Goal: Task Accomplishment & Management: Complete application form

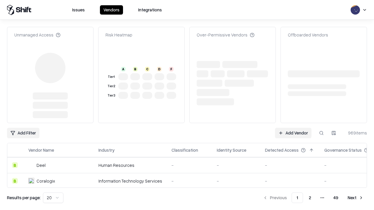
click at [293, 128] on link "Add Vendor" at bounding box center [293, 133] width 37 height 11
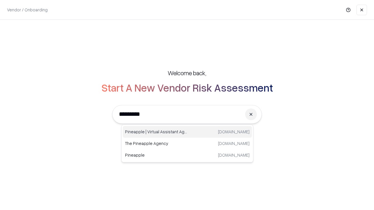
click at [187, 132] on div "Pineapple | Virtual Assistant Agency [DOMAIN_NAME]" at bounding box center [187, 132] width 129 height 12
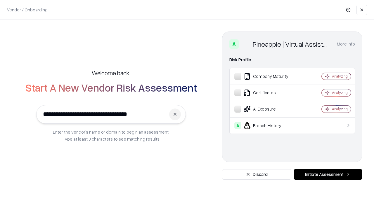
type input "**********"
click at [328, 175] on button "Initiate Assessment" at bounding box center [327, 174] width 69 height 11
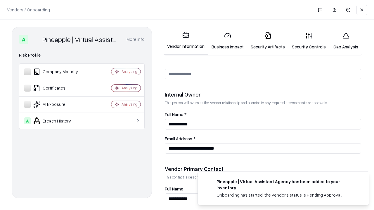
scroll to position [303, 0]
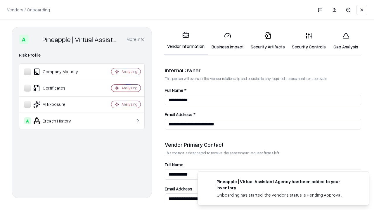
click at [227, 41] on link "Business Impact" at bounding box center [227, 40] width 39 height 27
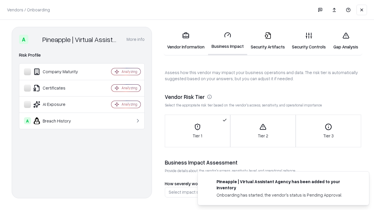
click at [267, 41] on link "Security Artifacts" at bounding box center [267, 40] width 41 height 27
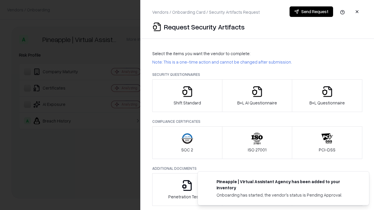
click at [187, 96] on icon "button" at bounding box center [187, 92] width 12 height 12
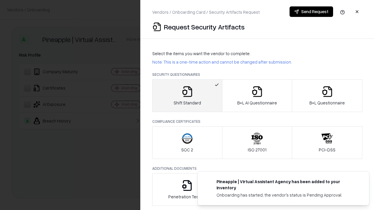
click at [311, 12] on button "Send Request" at bounding box center [311, 11] width 44 height 11
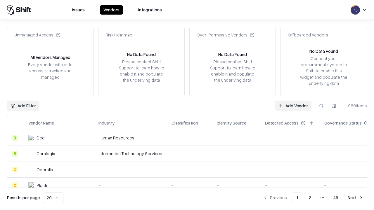
click at [321, 106] on button at bounding box center [321, 106] width 11 height 11
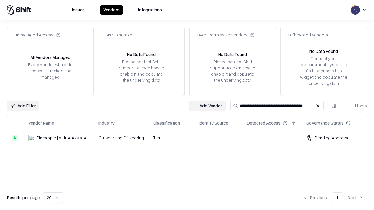
type input "**********"
click at [190, 138] on td "Tier 1" at bounding box center [171, 138] width 45 height 16
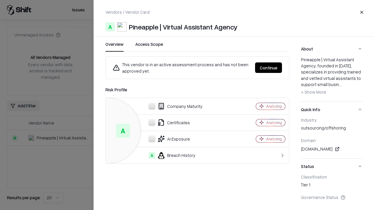
click at [268, 68] on button "Continue" at bounding box center [268, 67] width 27 height 11
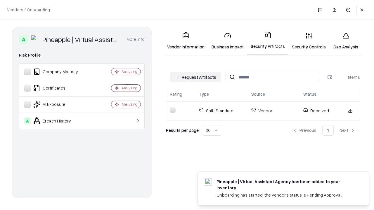
click at [309, 41] on link "Security Controls" at bounding box center [308, 40] width 41 height 27
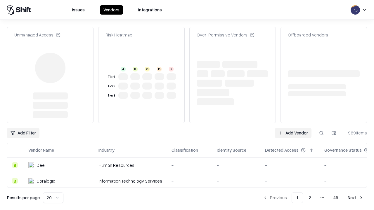
click at [293, 128] on link "Add Vendor" at bounding box center [293, 133] width 37 height 11
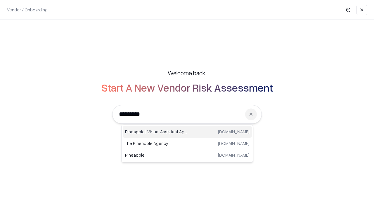
click at [187, 132] on div "Pineapple | Virtual Assistant Agency trypineapple.com" at bounding box center [187, 132] width 129 height 12
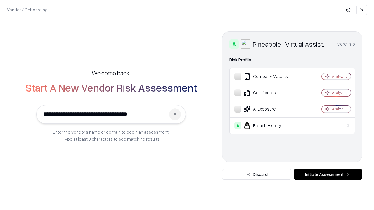
type input "**********"
click at [328, 175] on button "Initiate Assessment" at bounding box center [327, 174] width 69 height 11
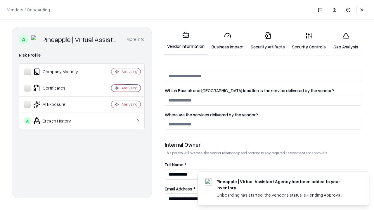
scroll to position [303, 0]
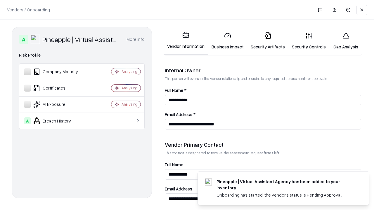
click at [345, 41] on link "Gap Analysis" at bounding box center [345, 40] width 33 height 27
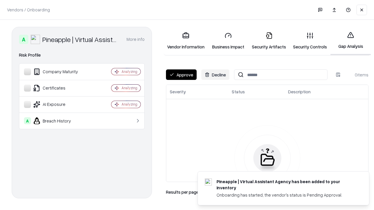
click at [181, 75] on button "Approve" at bounding box center [181, 74] width 31 height 11
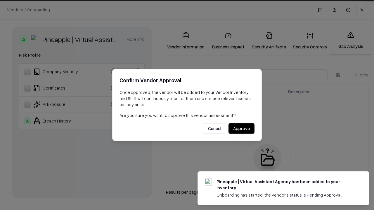
click at [241, 128] on button "Approve" at bounding box center [241, 129] width 26 height 11
